Goal: Register for event/course: Sign up to attend an event or enroll in a course

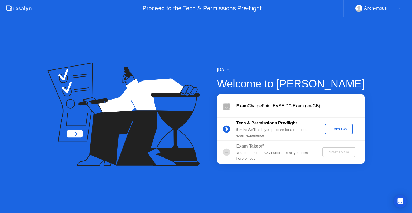
click at [338, 130] on div "Let's Go" at bounding box center [339, 129] width 24 height 4
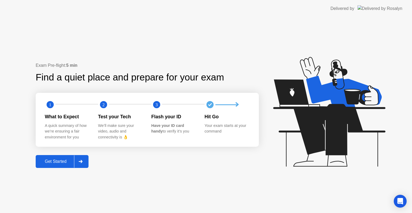
click at [74, 160] on div "Get Started" at bounding box center [55, 161] width 37 height 5
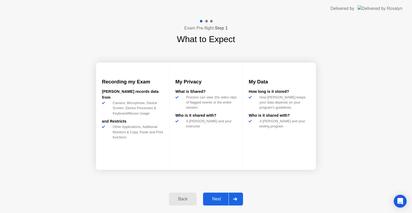
click at [221, 198] on div "Next" at bounding box center [217, 199] width 24 height 5
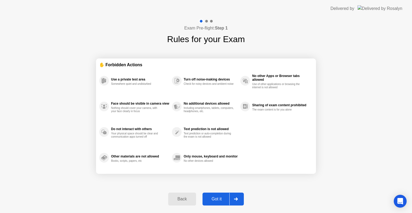
click at [221, 198] on div "Got it" at bounding box center [216, 199] width 25 height 5
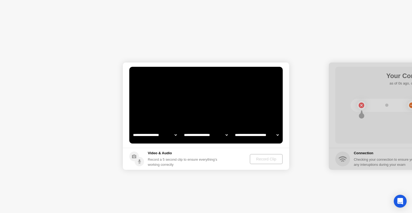
select select "**********"
select select "*******"
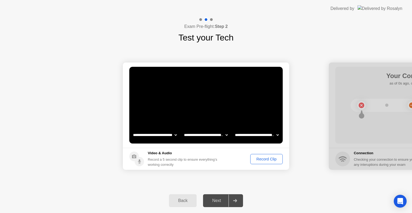
click at [263, 157] on div "Record Clip" at bounding box center [266, 159] width 29 height 4
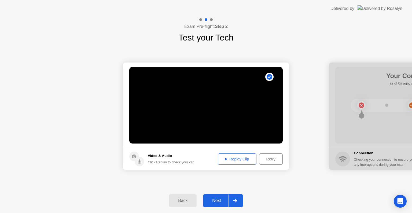
click at [240, 158] on div "Replay Clip" at bounding box center [237, 159] width 35 height 4
click at [240, 203] on div at bounding box center [235, 200] width 13 height 12
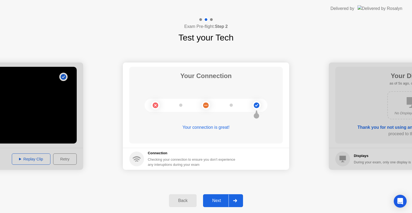
click at [240, 203] on div at bounding box center [235, 200] width 13 height 12
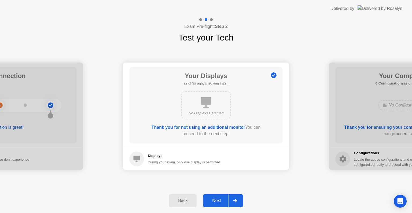
click at [240, 203] on div at bounding box center [235, 200] width 13 height 12
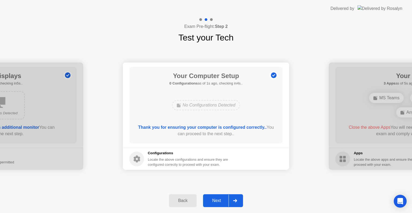
click at [240, 203] on div at bounding box center [235, 200] width 13 height 12
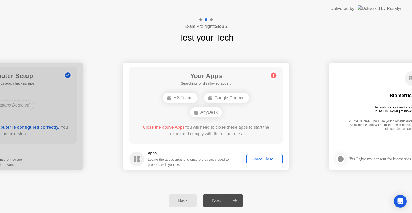
click at [270, 158] on div "Force Close..." at bounding box center [264, 159] width 33 height 4
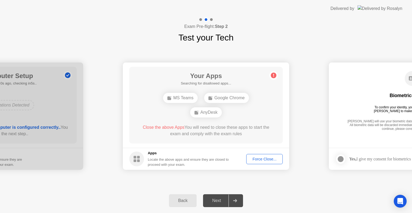
click at [219, 198] on div "Next" at bounding box center [217, 200] width 24 height 5
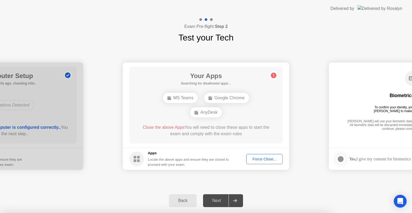
click at [263, 213] on div at bounding box center [206, 213] width 412 height 0
click at [248, 213] on div at bounding box center [206, 213] width 412 height 0
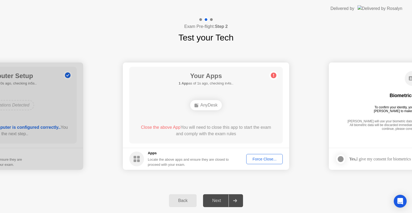
click at [232, 202] on div at bounding box center [235, 200] width 13 height 12
click at [210, 105] on div "AnyDesk" at bounding box center [206, 105] width 32 height 10
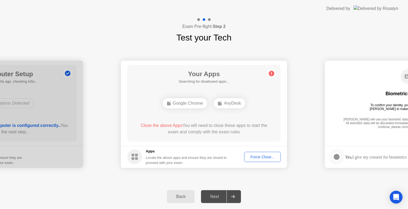
click at [271, 157] on div "Force Close..." at bounding box center [262, 157] width 33 height 4
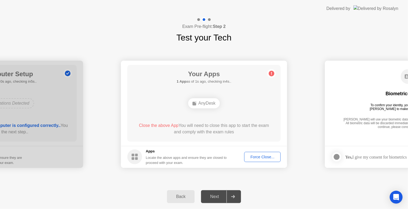
click at [218, 93] on div "Your Apps 1 App as of 1s ago, checking in4s.. AnyDesk Close the above App You w…" at bounding box center [203, 103] width 153 height 77
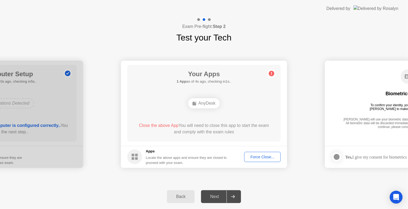
click at [268, 157] on div "Force Close..." at bounding box center [262, 157] width 33 height 4
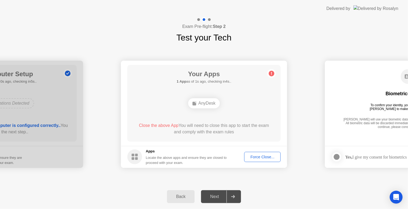
click at [254, 151] on footer "Apps Locate the above apps and ensure they are closed to proceed with your exam…" at bounding box center [204, 157] width 166 height 22
click at [232, 202] on div at bounding box center [233, 196] width 13 height 12
click at [259, 4] on header "Delivered by" at bounding box center [204, 8] width 408 height 17
click at [232, 198] on div at bounding box center [233, 196] width 13 height 12
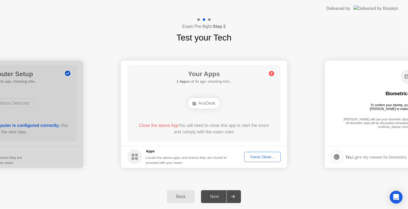
click at [232, 198] on div at bounding box center [233, 196] width 13 height 12
click at [363, 74] on div "Biometrics Consent To confirm your identity, your testing program requires [PER…" at bounding box center [408, 99] width 153 height 69
click at [279, 73] on div "Your Apps Searching for disallowed apps... AnyDesk Close the above App You will…" at bounding box center [203, 103] width 153 height 77
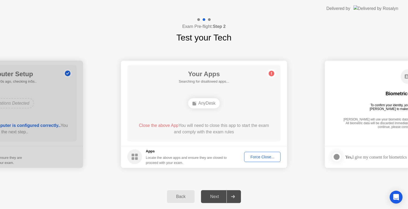
click at [279, 73] on div "Your Apps Searching for disallowed apps... AnyDesk Close the above App You will…" at bounding box center [203, 103] width 153 height 77
click at [279, 73] on div "Your Apps 1 App as of 0s ago, checking in5s.. AnyDesk Close the above App You w…" at bounding box center [203, 103] width 153 height 77
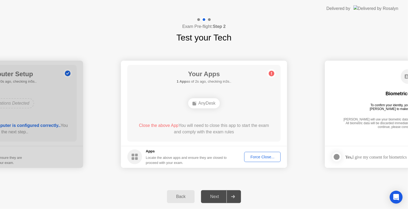
click at [269, 156] on div "Force Close..." at bounding box center [262, 157] width 33 height 4
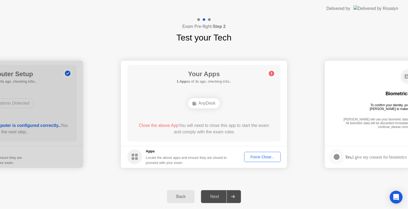
click at [129, 31] on div "Exam Pre-flight: Step 2 Test your Tech" at bounding box center [204, 30] width 408 height 27
click at [269, 159] on div "Force Close..." at bounding box center [262, 157] width 33 height 4
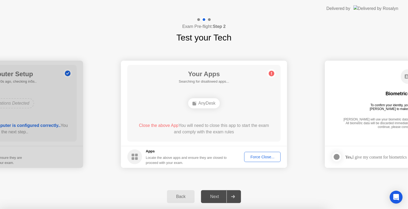
click at [232, 209] on div at bounding box center [204, 209] width 408 height 0
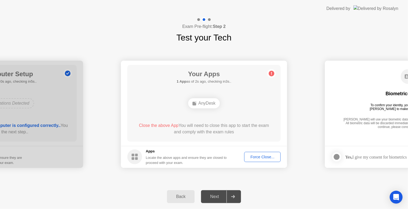
click at [111, 39] on div "Exam Pre-flight: Step 2 Test your Tech" at bounding box center [204, 30] width 408 height 27
click at [268, 155] on div "Force Close..." at bounding box center [262, 157] width 33 height 4
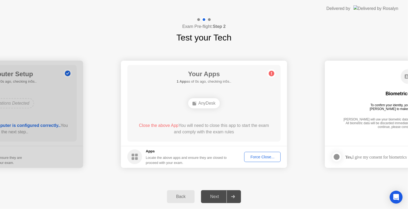
click at [259, 153] on button "Force Close..." at bounding box center [262, 157] width 36 height 10
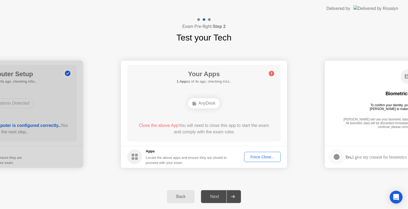
click at [185, 192] on button "Back" at bounding box center [181, 196] width 28 height 13
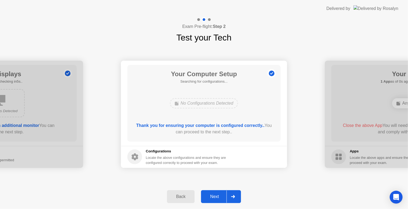
click at [224, 201] on button "Next" at bounding box center [221, 196] width 40 height 13
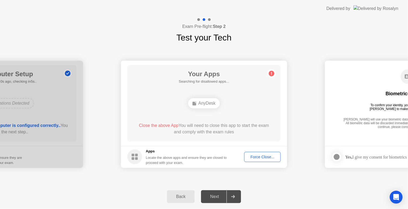
click at [225, 156] on div "Locate the above apps and ensure they are closed to proceed with your exam." at bounding box center [186, 160] width 81 height 10
click at [344, 80] on div "Biometrics Consent To confirm your identity, your testing program requires [PER…" at bounding box center [408, 99] width 153 height 69
click at [232, 194] on div at bounding box center [233, 196] width 13 height 12
click at [262, 156] on div "Force Close..." at bounding box center [262, 157] width 33 height 4
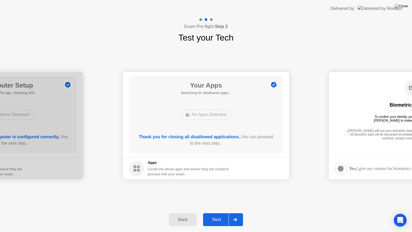
click at [213, 213] on div "Next" at bounding box center [217, 219] width 24 height 5
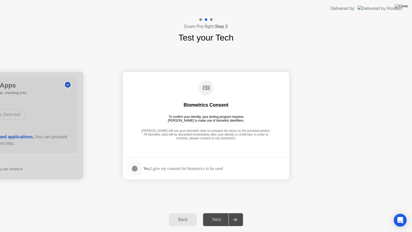
click at [234, 213] on icon at bounding box center [235, 219] width 4 height 3
click at [183, 213] on div "Back" at bounding box center [183, 219] width 24 height 5
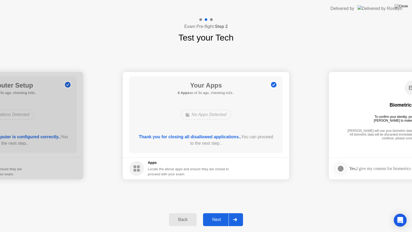
click at [211, 213] on button "Next" at bounding box center [223, 219] width 40 height 13
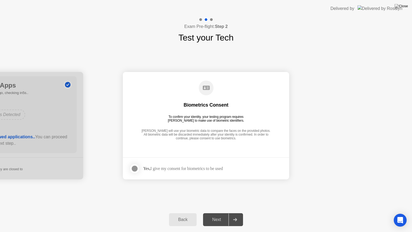
click at [137, 164] on label at bounding box center [136, 168] width 14 height 11
click at [216, 213] on button "Next" at bounding box center [223, 219] width 40 height 13
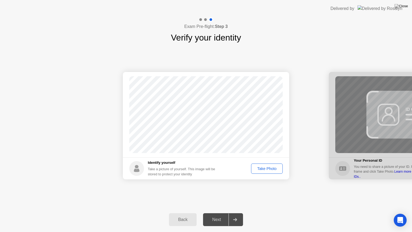
click at [269, 168] on div "Take Photo" at bounding box center [267, 168] width 28 height 4
click at [229, 213] on div at bounding box center [235, 219] width 13 height 12
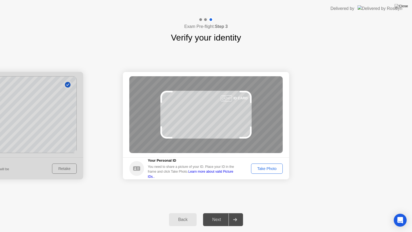
click at [269, 166] on div "Take Photo" at bounding box center [267, 168] width 28 height 4
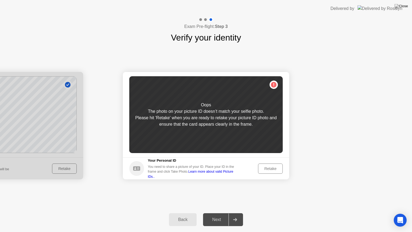
click at [74, 165] on div at bounding box center [0, 125] width 166 height 107
click at [188, 213] on button "Back" at bounding box center [183, 219] width 28 height 13
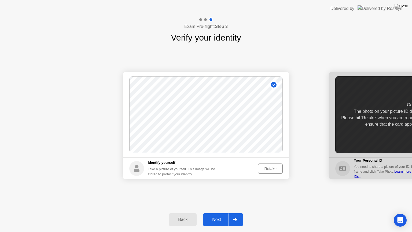
click at [271, 166] on div "Retake" at bounding box center [270, 168] width 21 height 4
click at [271, 166] on div "Take Photo" at bounding box center [267, 168] width 28 height 4
click at [372, 142] on div at bounding box center [412, 125] width 166 height 107
click at [229, 212] on div "Back Next" at bounding box center [206, 219] width 412 height 25
click at [228, 213] on button "Next" at bounding box center [223, 219] width 40 height 13
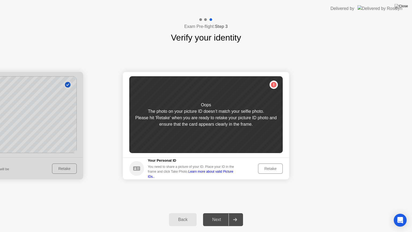
click at [258, 169] on button "Retake" at bounding box center [270, 168] width 25 height 10
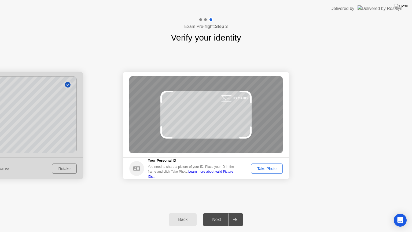
click at [258, 169] on div "Take Photo" at bounding box center [267, 168] width 28 height 4
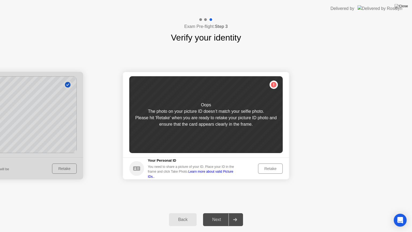
click at [265, 167] on div "Retake" at bounding box center [270, 168] width 21 height 4
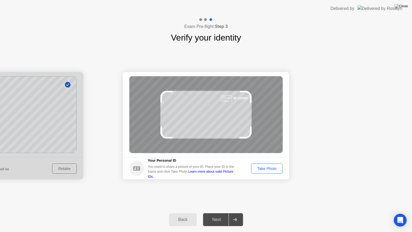
click at [265, 167] on div "Take Photo" at bounding box center [267, 168] width 28 height 4
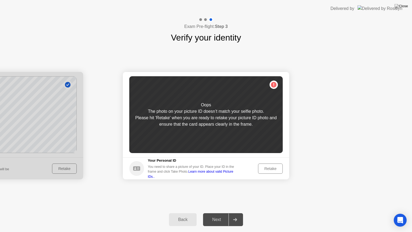
click at [69, 172] on div at bounding box center [0, 125] width 166 height 107
click at [181, 213] on div "Back Next" at bounding box center [206, 219] width 412 height 25
click at [185, 213] on button "Back" at bounding box center [183, 219] width 28 height 13
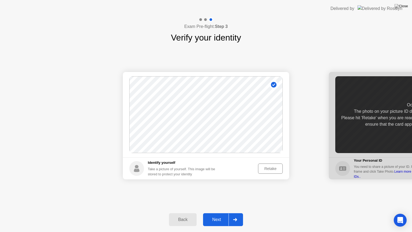
click at [273, 166] on div "Retake" at bounding box center [270, 168] width 21 height 4
click at [269, 169] on div "Take Photo" at bounding box center [267, 168] width 28 height 4
click at [388, 145] on div at bounding box center [412, 125] width 166 height 107
click at [228, 213] on div "Next" at bounding box center [217, 219] width 24 height 5
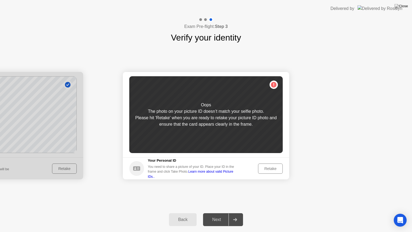
click at [272, 166] on div "Retake" at bounding box center [270, 168] width 21 height 4
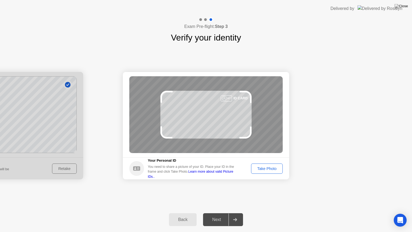
click at [272, 166] on div "Take Photo" at bounding box center [267, 168] width 28 height 4
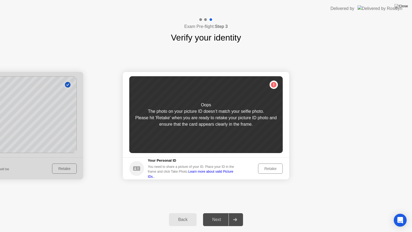
click at [272, 166] on div "Retake" at bounding box center [270, 168] width 21 height 4
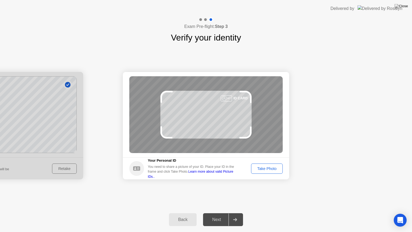
click at [272, 166] on div "Take Photo" at bounding box center [267, 168] width 28 height 4
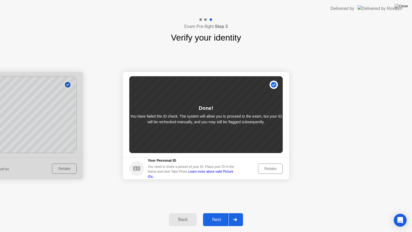
click at [273, 166] on div "Retake" at bounding box center [270, 168] width 21 height 4
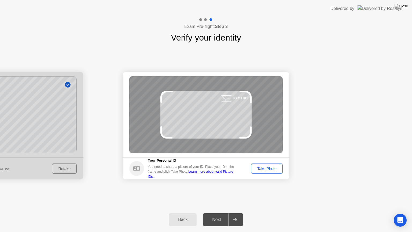
click at [267, 167] on div "Take Photo" at bounding box center [267, 168] width 28 height 4
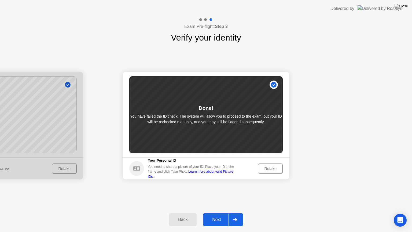
click at [218, 213] on button "Next" at bounding box center [223, 219] width 40 height 13
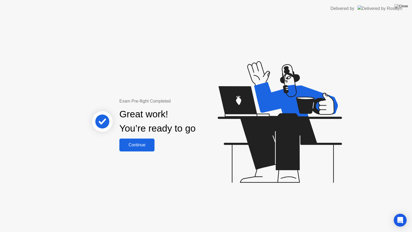
click at [129, 147] on div "Continue" at bounding box center [137, 144] width 32 height 5
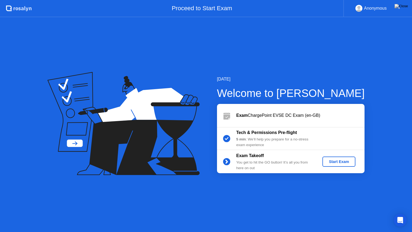
click at [334, 160] on div "Start Exam" at bounding box center [339, 161] width 29 height 4
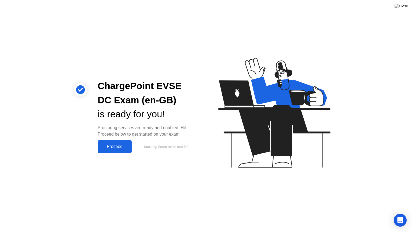
click at [113, 145] on div "Proceed" at bounding box center [114, 146] width 31 height 5
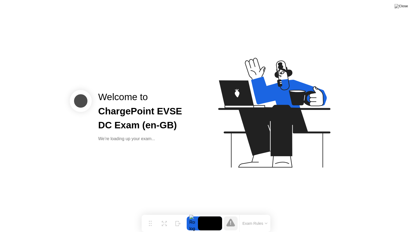
drag, startPoint x: 113, startPoint y: 145, endPoint x: 130, endPoint y: 149, distance: 17.5
click at [130, 149] on div "Welcome to ChargePoint EVSE DC Exam (en-GB) We’re loading up your exam..." at bounding box center [206, 116] width 412 height 232
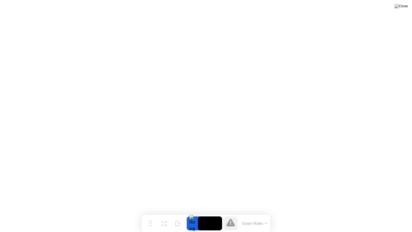
drag, startPoint x: 266, startPoint y: 224, endPoint x: 268, endPoint y: 231, distance: 7.9
click at [268, 213] on div "Exam Rules" at bounding box center [254, 223] width 31 height 17
click at [175, 213] on div "Hide" at bounding box center [178, 227] width 6 height 3
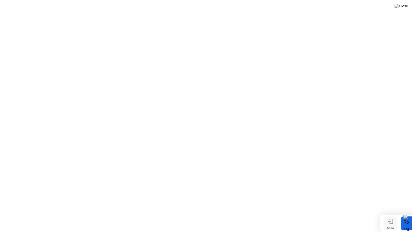
click at [392, 213] on div "Show" at bounding box center [390, 227] width 7 height 3
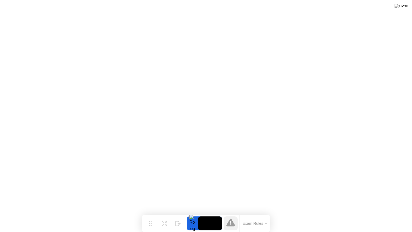
click at [256, 213] on button "Exam Rules" at bounding box center [255, 223] width 28 height 5
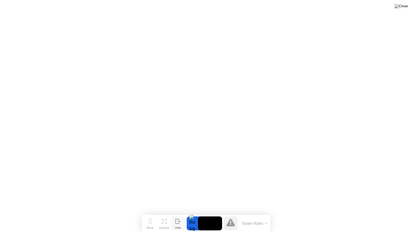
click at [179, 213] on icon at bounding box center [177, 221] width 5 height 5
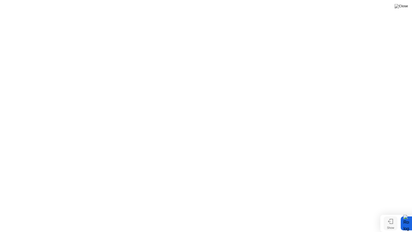
click at [391, 213] on icon at bounding box center [390, 221] width 5 height 5
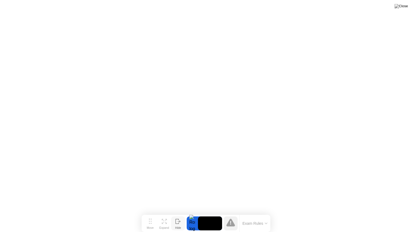
click at [181, 213] on div "Hide" at bounding box center [178, 227] width 6 height 3
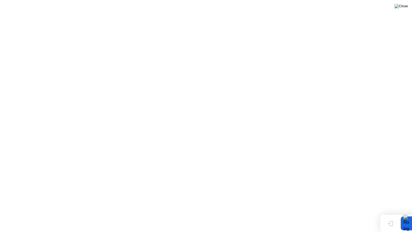
click at [404, 8] on img at bounding box center [401, 6] width 13 height 4
